Goal: Information Seeking & Learning: Learn about a topic

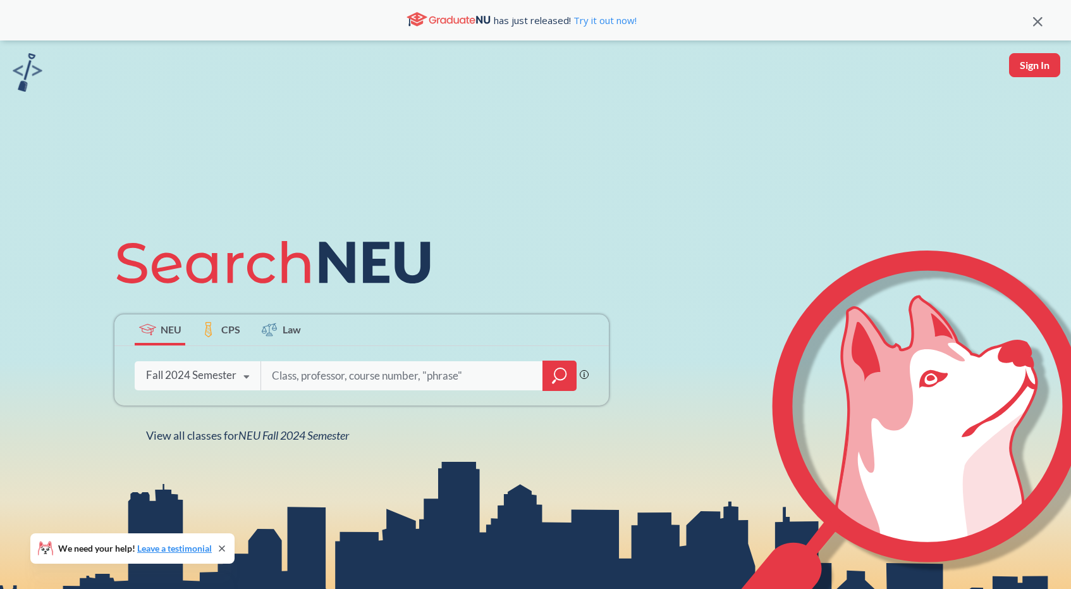
click at [214, 376] on div "Fall 2024 Semester" at bounding box center [191, 375] width 90 height 14
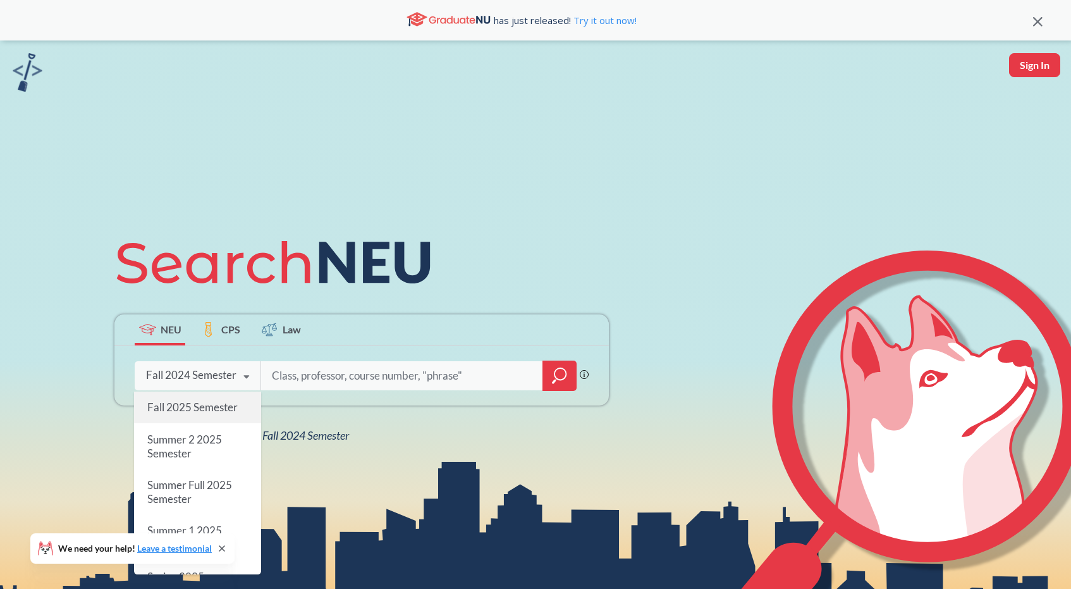
click at [194, 410] on span "Fall 2025 Semester" at bounding box center [192, 406] width 90 height 13
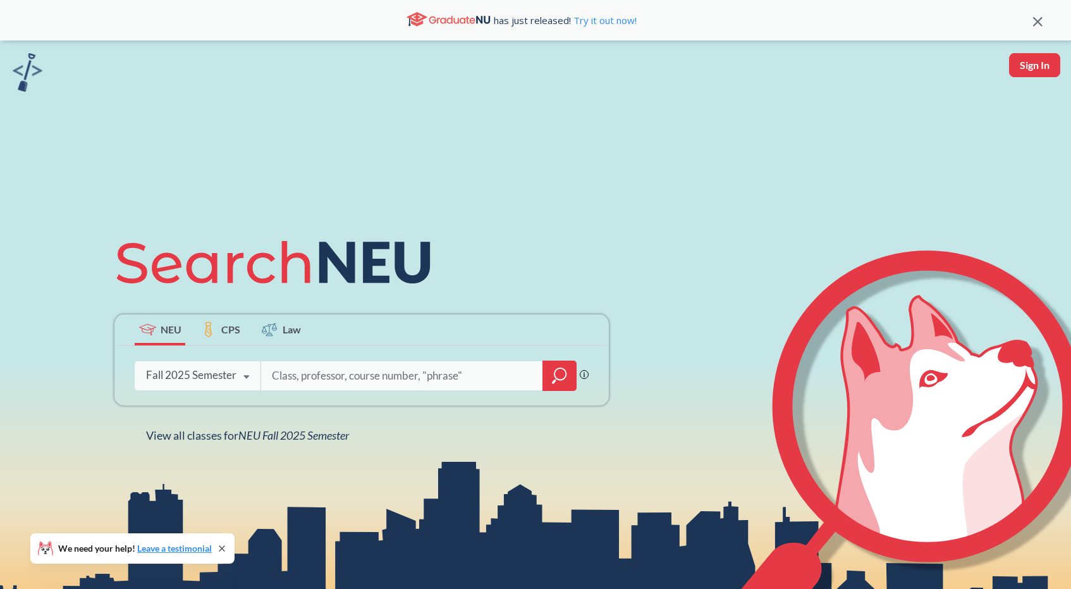
click at [333, 372] on input "search" at bounding box center [402, 375] width 263 height 27
type input "cs 5001"
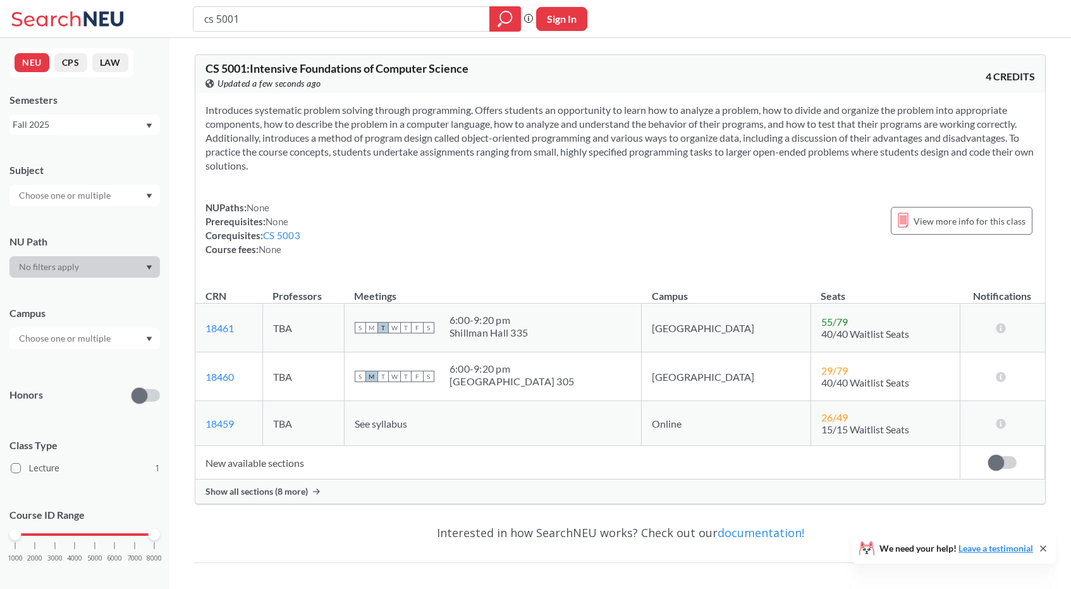
click at [299, 495] on span "Show all sections (8 more)" at bounding box center [257, 491] width 102 height 11
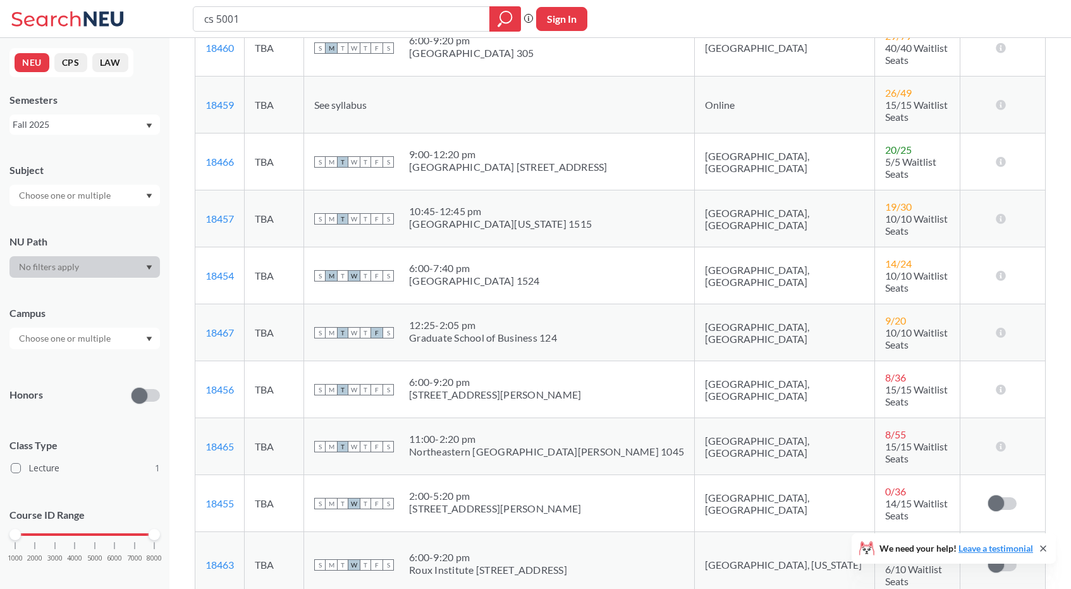
scroll to position [250, 0]
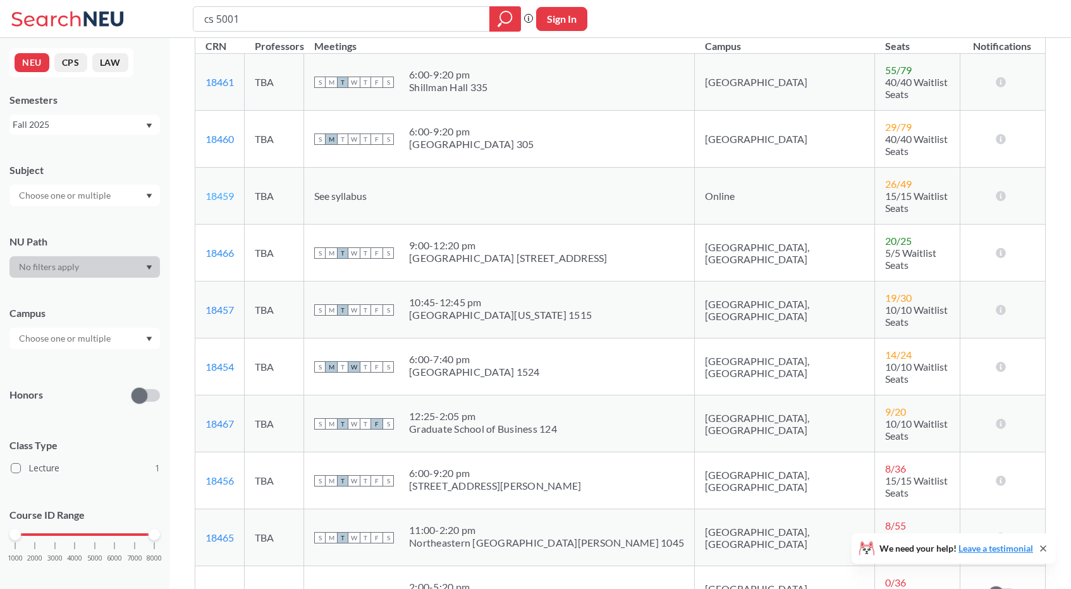
click at [220, 190] on link "18459" at bounding box center [220, 196] width 28 height 12
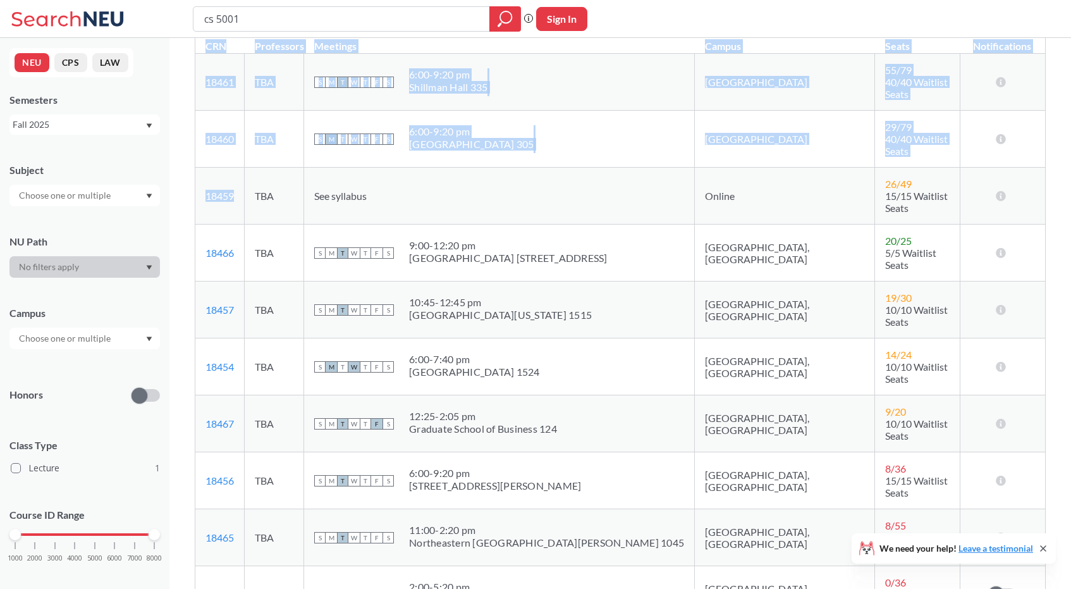
drag, startPoint x: 237, startPoint y: 169, endPoint x: 192, endPoint y: 178, distance: 45.8
click at [192, 178] on div "CS 5001 : Intensive Foundations of Computer Science View this course on Banner.…" at bounding box center [620, 369] width 902 height 1162
click at [245, 185] on td "18459 View this section on Banner." at bounding box center [219, 196] width 49 height 57
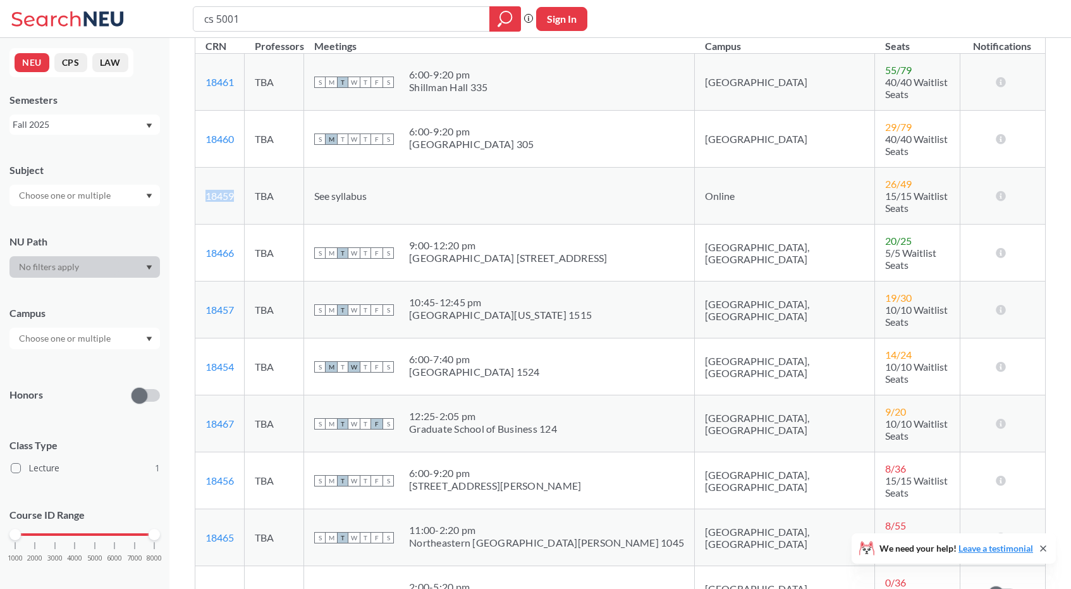
drag, startPoint x: 243, startPoint y: 178, endPoint x: 199, endPoint y: 175, distance: 43.8
click at [200, 175] on td "18459 View this section on Banner." at bounding box center [219, 196] width 49 height 57
copy link "18459"
